Goal: Check status: Check status

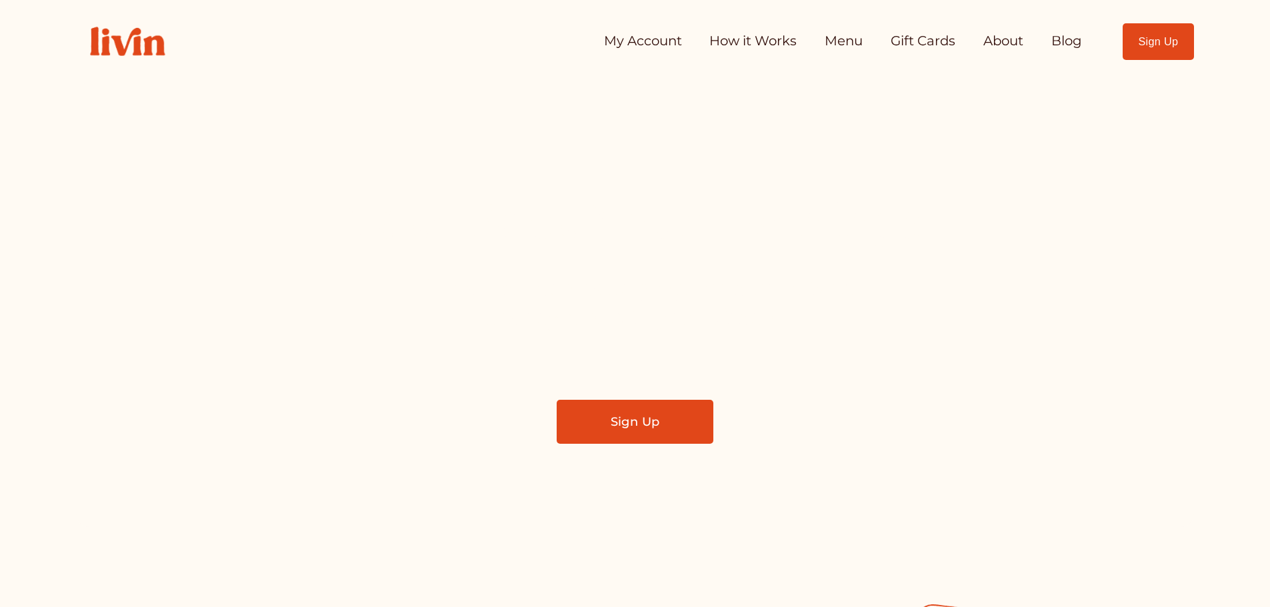
click at [655, 35] on link "My Account" at bounding box center [643, 41] width 78 height 27
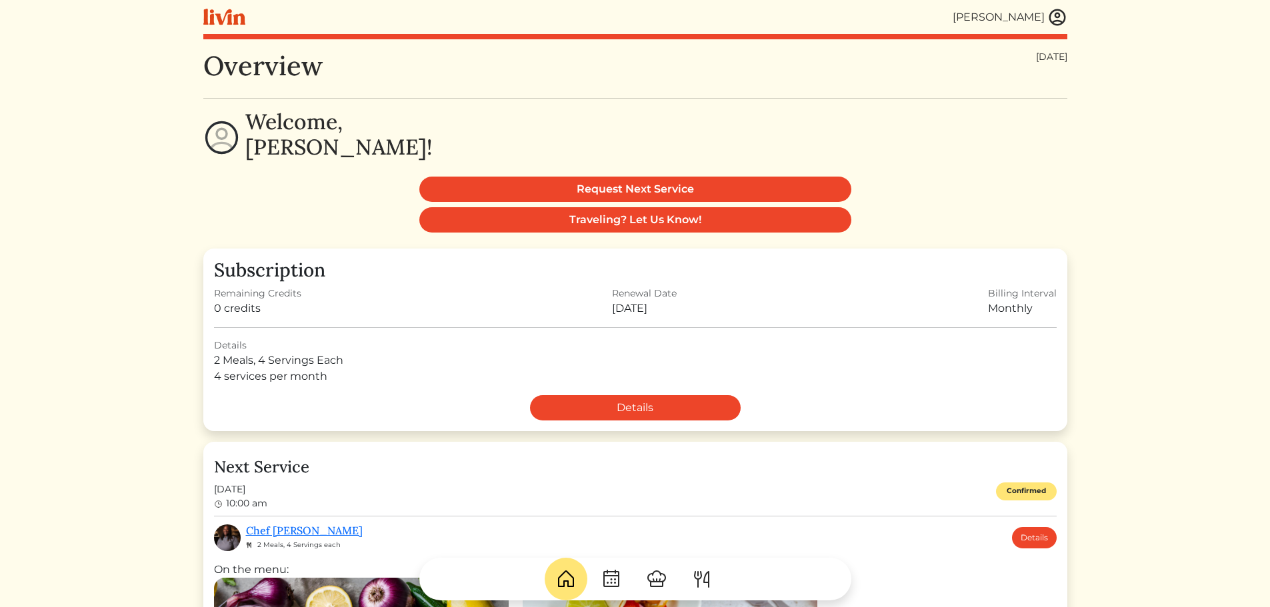
click at [1053, 16] on img at bounding box center [1057, 17] width 20 height 20
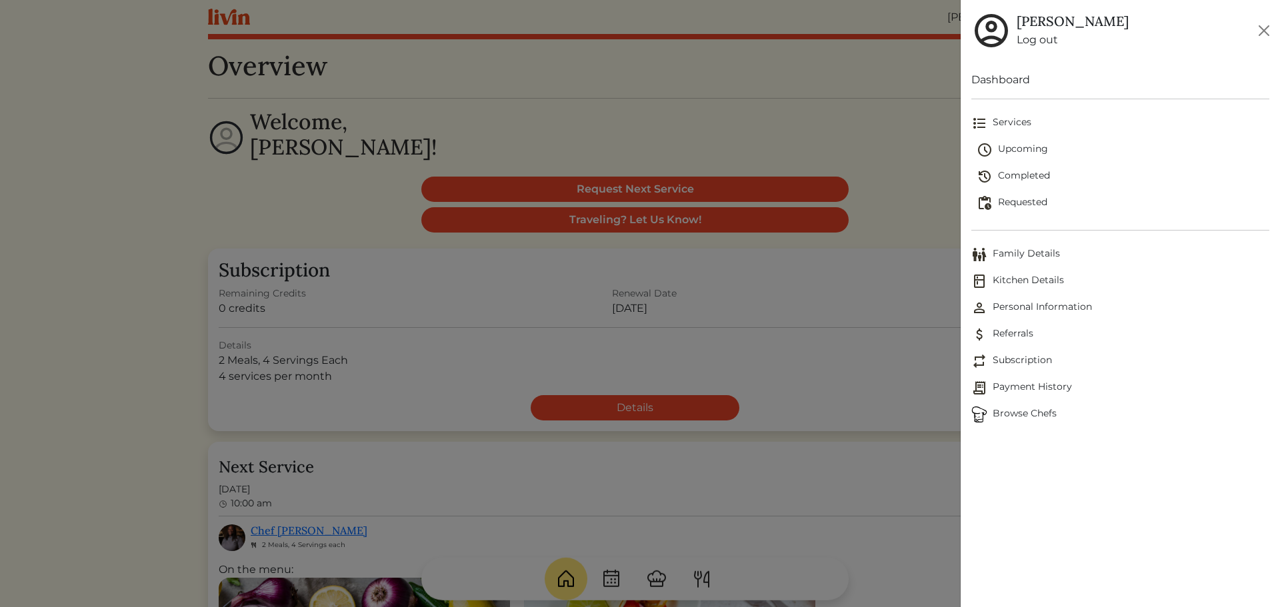
click at [1031, 172] on span "Completed" at bounding box center [1123, 177] width 293 height 16
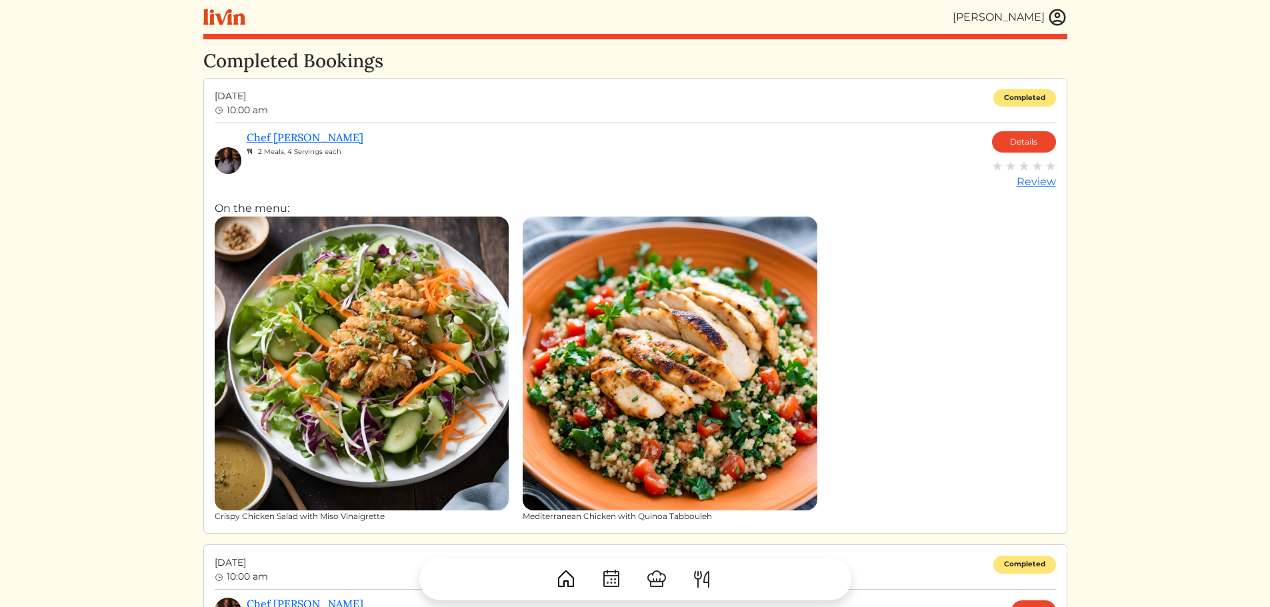
click at [384, 323] on img at bounding box center [362, 364] width 295 height 295
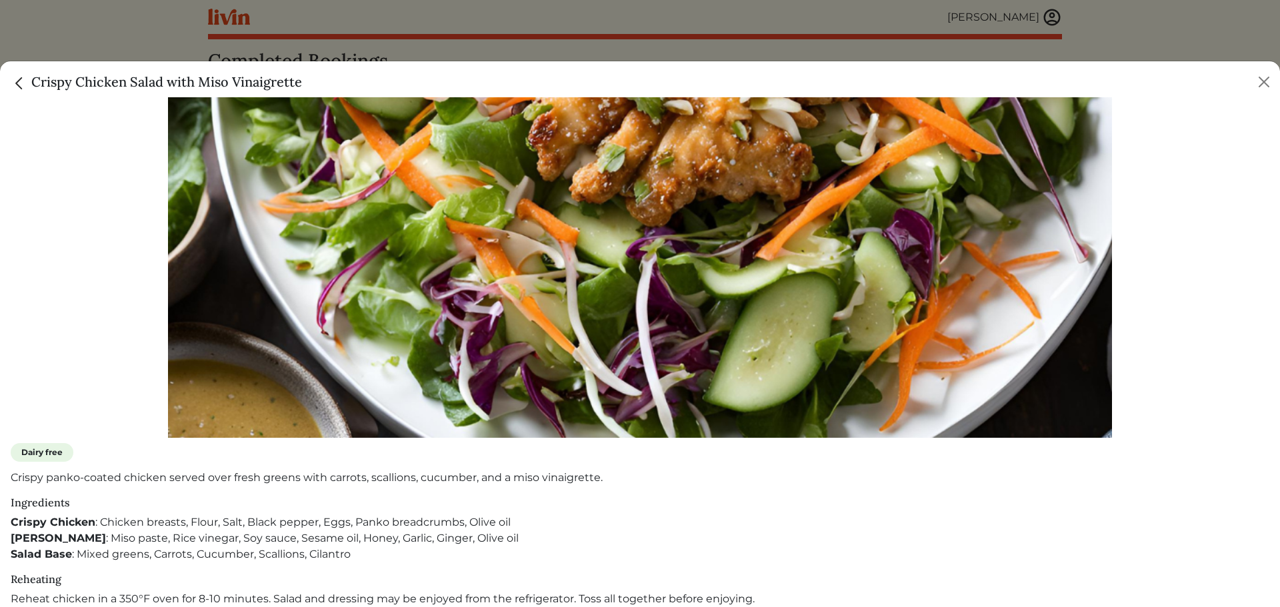
scroll to position [332, 0]
